Goal: Information Seeking & Learning: Learn about a topic

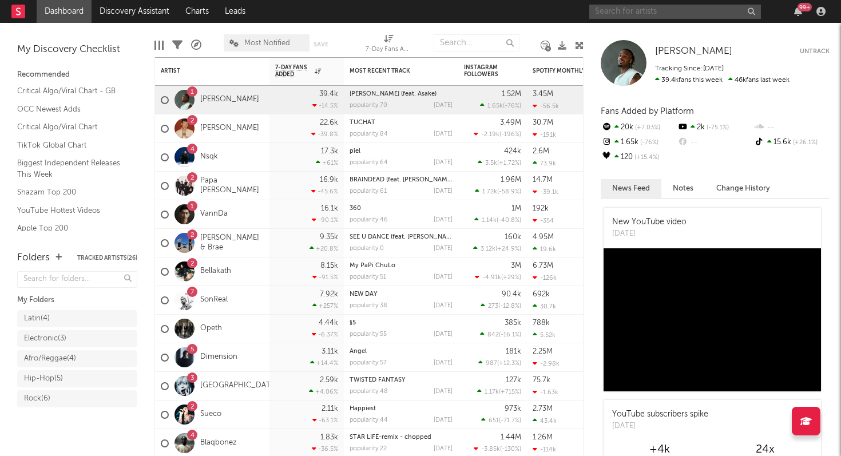
click at [627, 15] on input "text" at bounding box center [676, 12] width 172 height 14
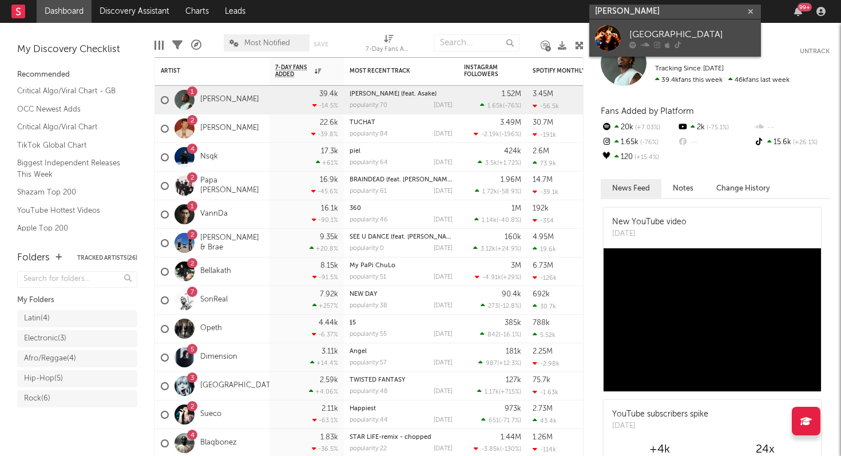
type input "[PERSON_NAME]"
click at [633, 35] on div "[GEOGRAPHIC_DATA]" at bounding box center [693, 34] width 126 height 14
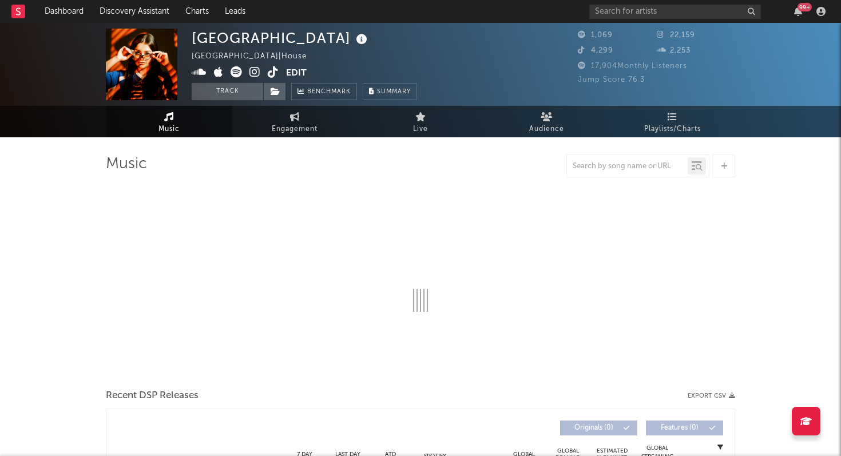
select select "1w"
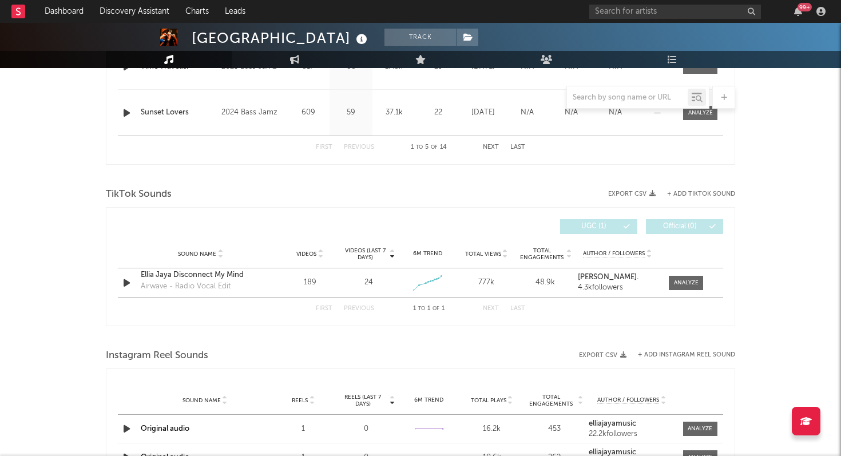
scroll to position [709, 0]
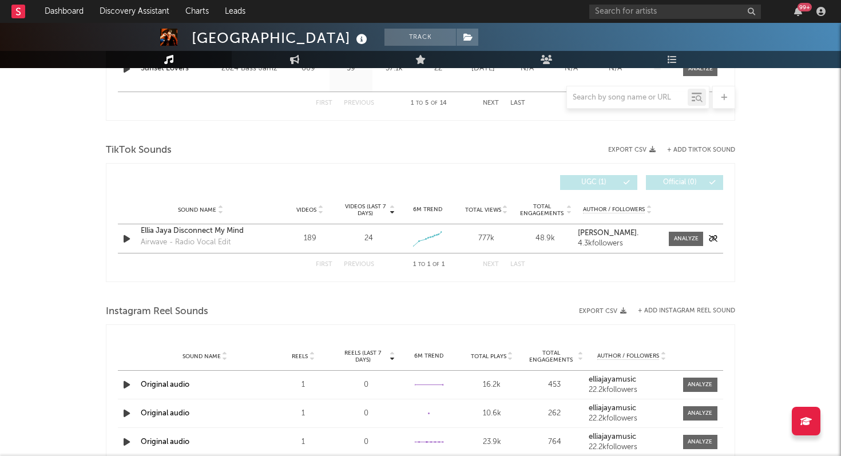
click at [481, 238] on div "777k" at bounding box center [486, 238] width 53 height 11
copy div "777k"
